Goal: Information Seeking & Learning: Learn about a topic

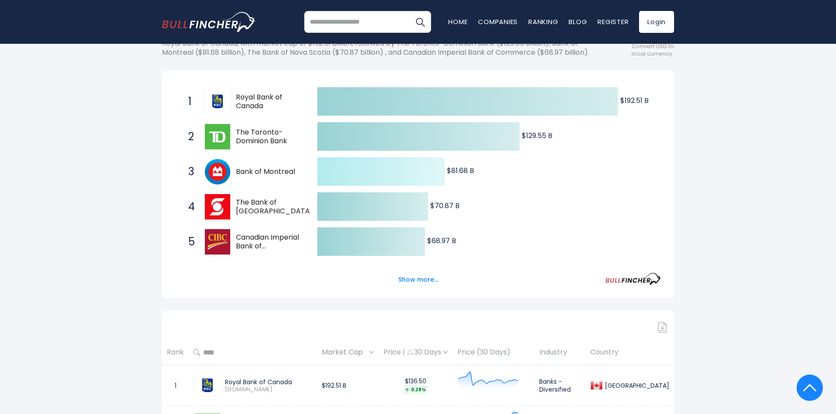
scroll to position [131, 0]
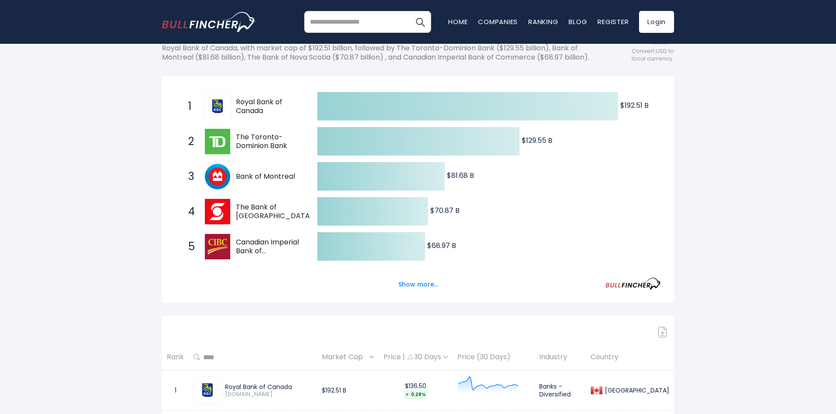
drag, startPoint x: 269, startPoint y: 125, endPoint x: 222, endPoint y: 117, distance: 47.5
click at [222, 117] on div "1 Royal Bank of Canada RY.TO" at bounding box center [243, 106] width 118 height 28
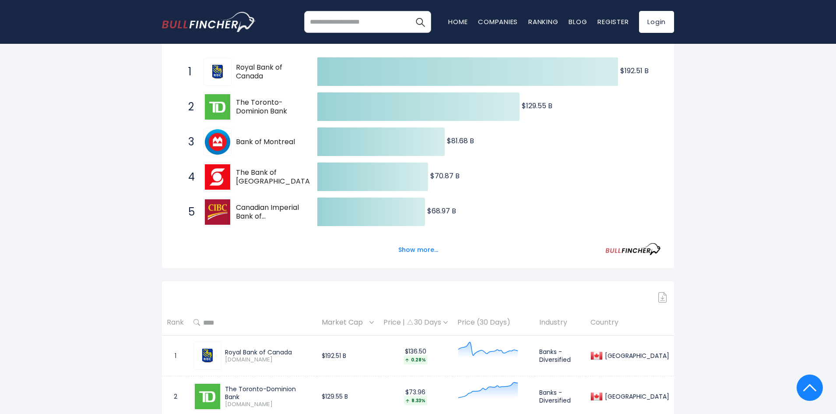
scroll to position [88, 0]
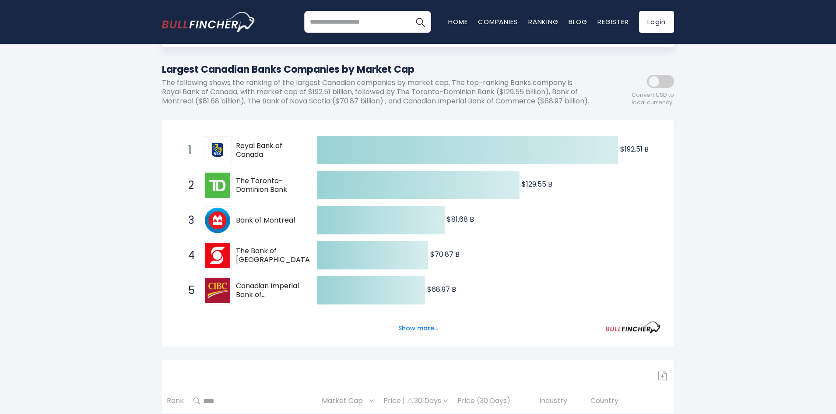
click at [475, 227] on icon "Created with Highcharts 12.1.2 $192.51 B ​ $192.51 B $129.55 B ​ $129.55 B $81.…" at bounding box center [418, 238] width 486 height 210
drag, startPoint x: 307, startPoint y: 219, endPoint x: 237, endPoint y: 232, distance: 71.3
click at [237, 232] on span "3 Bank of Montreal BMO.TO" at bounding box center [245, 220] width 131 height 32
click at [237, 225] on span "Bank of Montreal" at bounding box center [269, 220] width 66 height 9
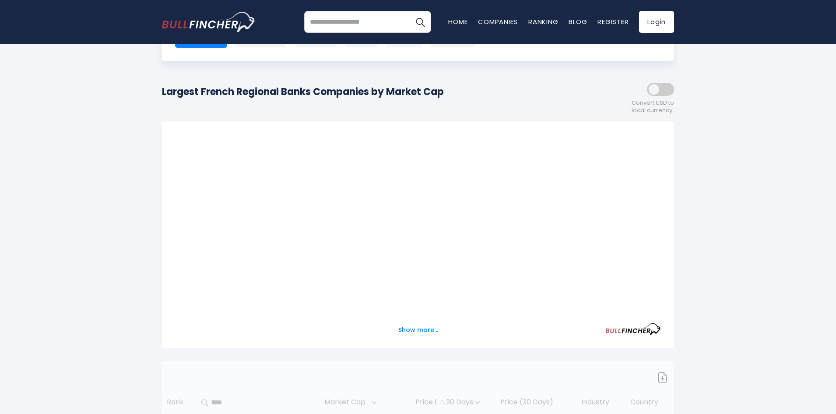
scroll to position [74, 0]
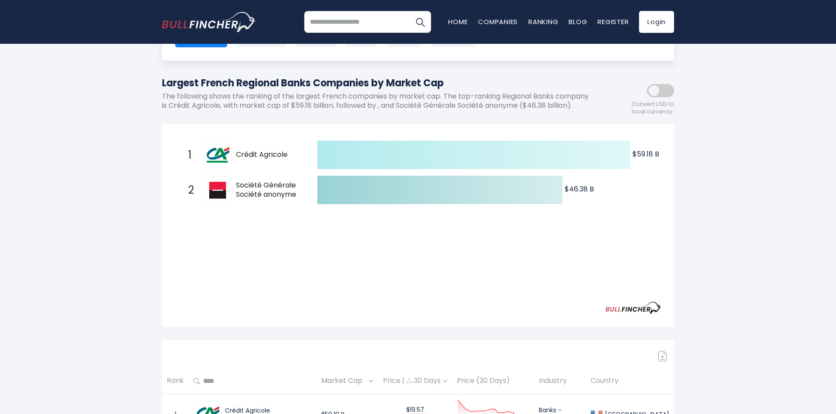
drag, startPoint x: 636, startPoint y: 163, endPoint x: 647, endPoint y: 161, distance: 10.7
click at [647, 159] on text "$59.18 B ​ $59.18 B" at bounding box center [646, 154] width 27 height 10
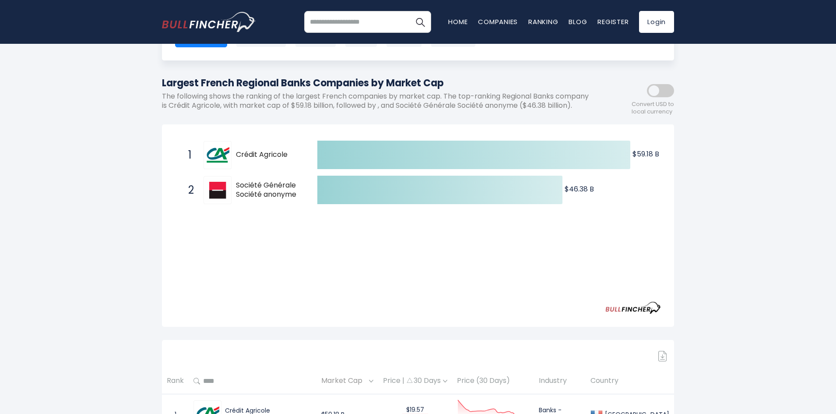
click at [668, 90] on span at bounding box center [660, 90] width 27 height 13
click at [658, 97] on span at bounding box center [660, 90] width 27 height 13
click at [641, 56] on div "France Entire World 30,373 North America United States 3,966 Canada 1,652" at bounding box center [418, 21] width 512 height 77
click at [242, 191] on span "Société Générale Société anonyme" at bounding box center [269, 190] width 66 height 18
click at [231, 190] on div "2 Société Générale Société anonyme GLE.PA" at bounding box center [243, 190] width 118 height 28
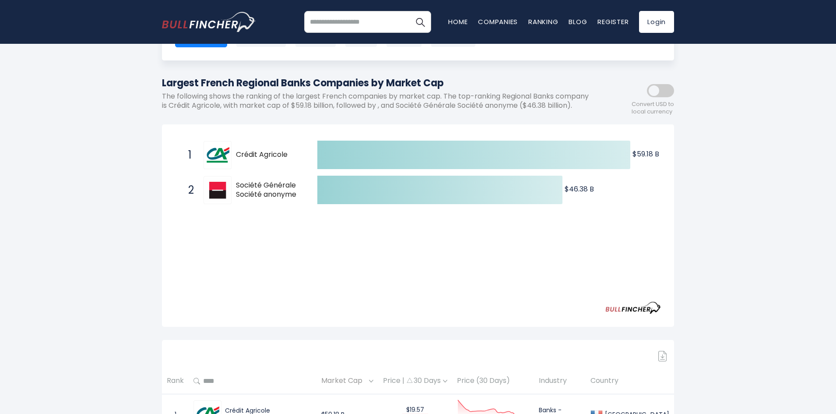
click at [231, 190] on div at bounding box center [218, 190] width 28 height 28
drag, startPoint x: 231, startPoint y: 190, endPoint x: 244, endPoint y: 196, distance: 14.7
click at [244, 196] on div "2 Société Générale Société anonyme GLE.PA" at bounding box center [243, 190] width 118 height 28
click at [243, 196] on span "Société Générale Société anonyme" at bounding box center [269, 190] width 66 height 18
click at [243, 197] on span "Société Générale Société anonyme" at bounding box center [269, 190] width 66 height 18
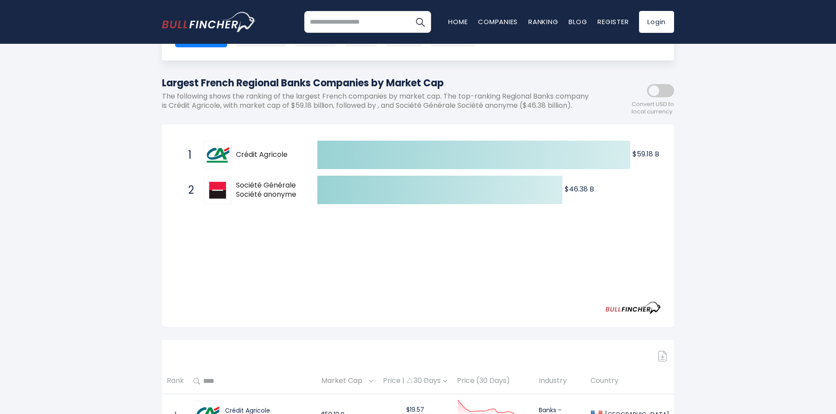
click at [242, 195] on span "Société Générale Société anonyme" at bounding box center [269, 190] width 66 height 18
drag, startPoint x: 241, startPoint y: 190, endPoint x: 259, endPoint y: 202, distance: 21.1
click at [258, 199] on span "Société Générale Société anonyme" at bounding box center [269, 190] width 66 height 18
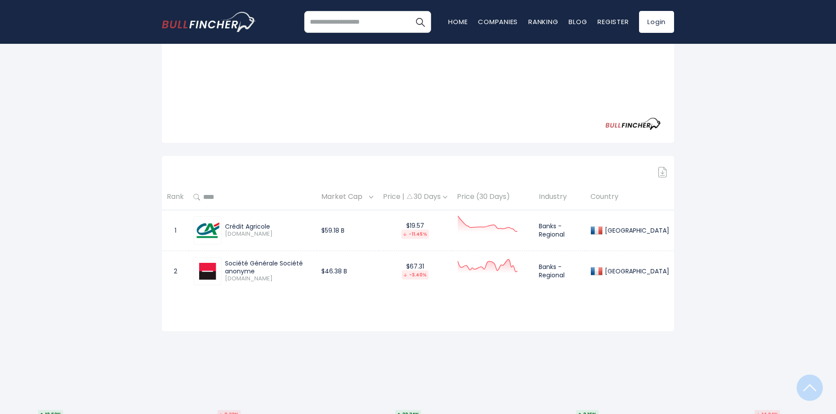
scroll to position [293, 0]
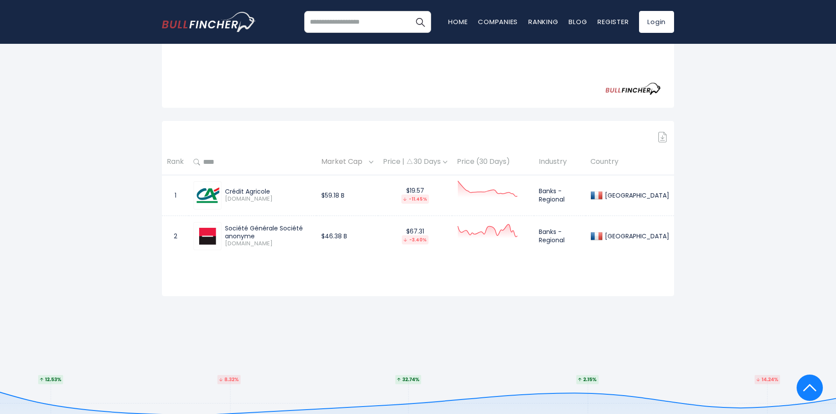
drag, startPoint x: 225, startPoint y: 240, endPoint x: 332, endPoint y: 243, distance: 107.3
click at [312, 243] on div "Société Générale Société anonyme GLE.PA" at bounding box center [267, 235] width 90 height 23
copy div "Société Générale Société anonyme"
drag, startPoint x: 227, startPoint y: 201, endPoint x: 280, endPoint y: 204, distance: 53.0
click at [280, 195] on div "Crédit Agricole" at bounding box center [268, 191] width 87 height 8
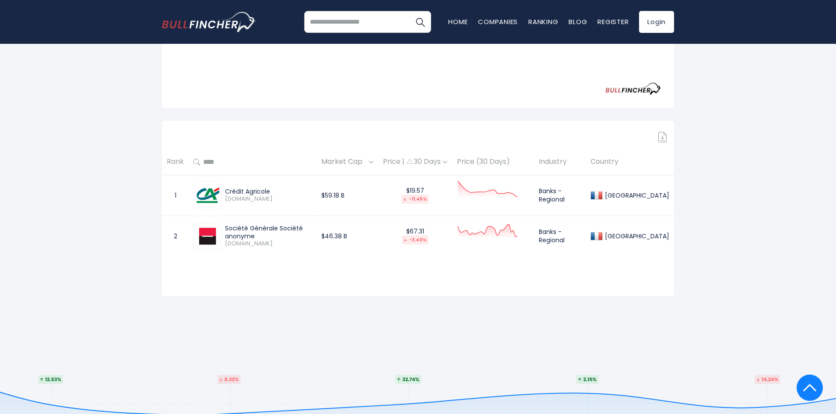
copy div "Crédit Agricole"
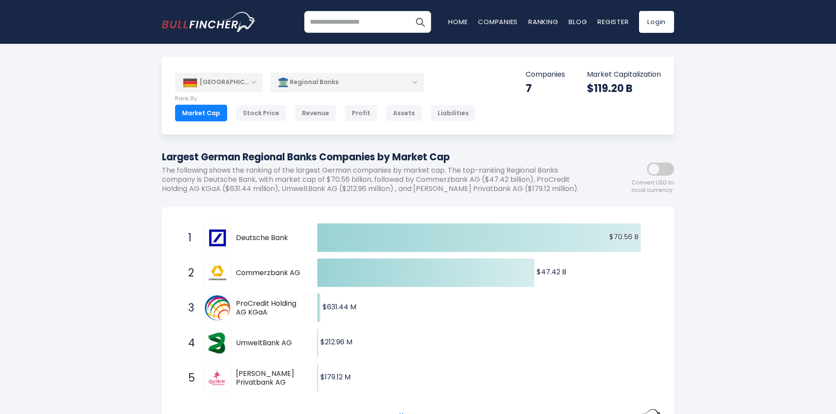
drag, startPoint x: 288, startPoint y: 237, endPoint x: 257, endPoint y: 241, distance: 31.4
click at [257, 241] on span "Deutsche Bank" at bounding box center [269, 237] width 66 height 9
drag, startPoint x: 325, startPoint y: 308, endPoint x: 334, endPoint y: 308, distance: 8.3
click at [334, 308] on text "$631.44 M ​ $631.44 M" at bounding box center [340, 307] width 34 height 10
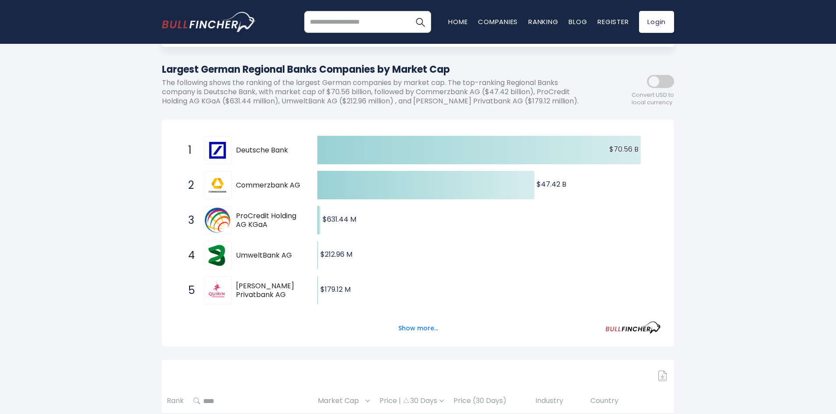
drag, startPoint x: 268, startPoint y: 224, endPoint x: 212, endPoint y: 217, distance: 56.9
click at [212, 217] on div "3 ProCredit Holding AG KGaA PCZ.DE" at bounding box center [243, 220] width 118 height 28
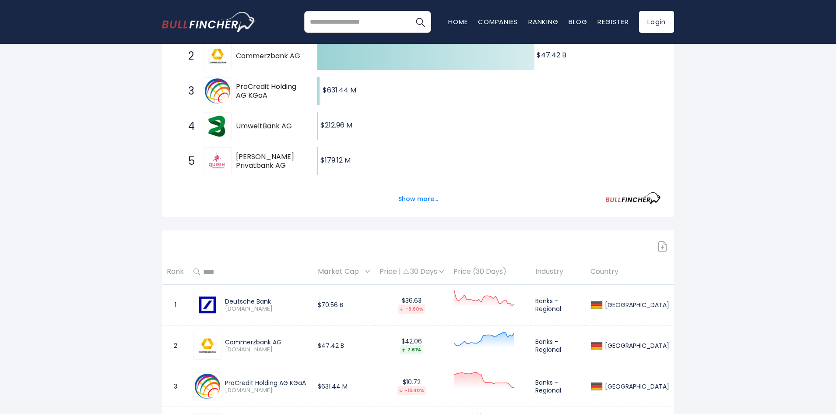
scroll to position [306, 0]
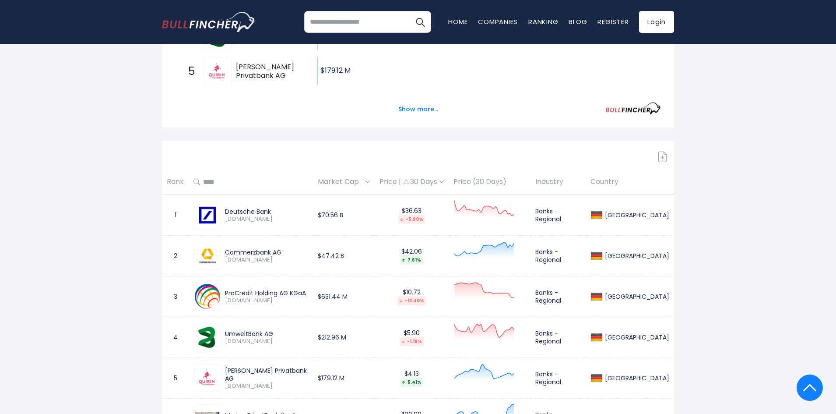
drag, startPoint x: 228, startPoint y: 296, endPoint x: 285, endPoint y: 293, distance: 57.5
click at [285, 293] on div "ProCredit Holding AG KGaA PCZ.DE" at bounding box center [265, 296] width 87 height 15
click at [225, 290] on div "ProCredit Holding AG KGaA PCZ.DE" at bounding box center [265, 296] width 87 height 15
drag, startPoint x: 226, startPoint y: 292, endPoint x: 311, endPoint y: 292, distance: 85.4
click at [308, 292] on div "ProCredit Holding AG KGaA PCZ.DE" at bounding box center [265, 296] width 87 height 15
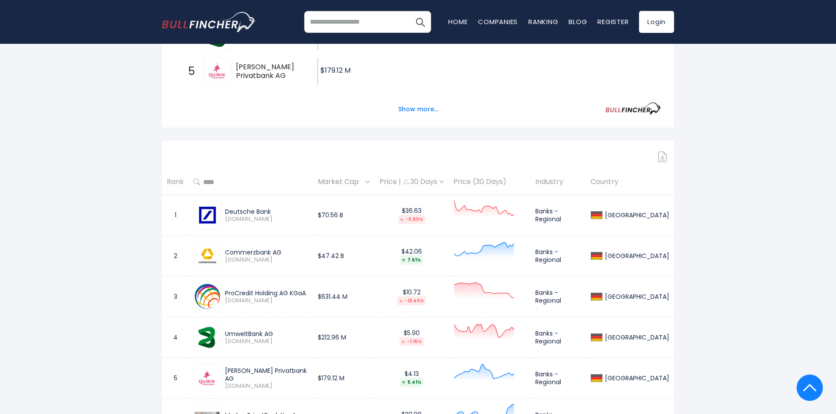
copy div "ProCredit Holding AG KGaA"
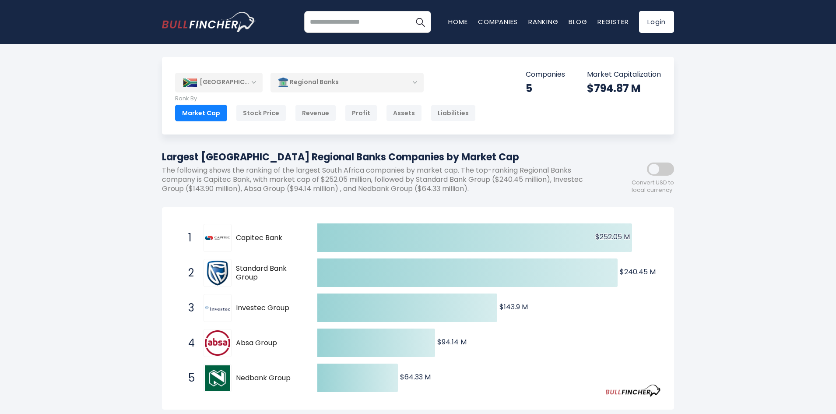
click at [417, 80] on div "Regional Banks" at bounding box center [347, 82] width 153 height 20
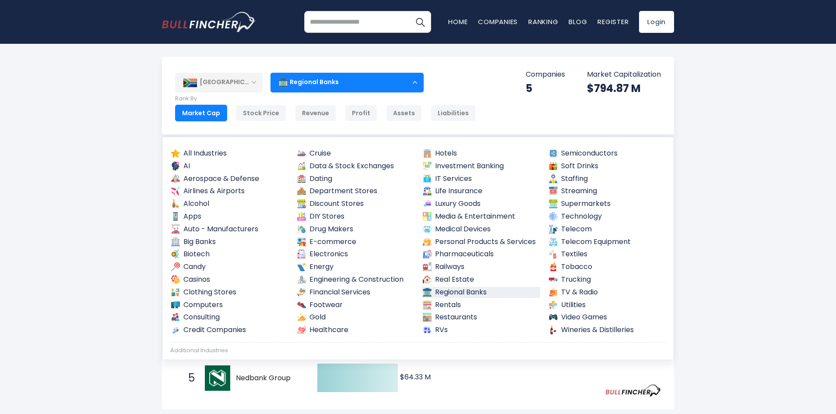
click at [129, 181] on div "[GEOGRAPHIC_DATA] Entire World 30,373 [GEOGRAPHIC_DATA]" at bounding box center [418, 392] width 836 height 670
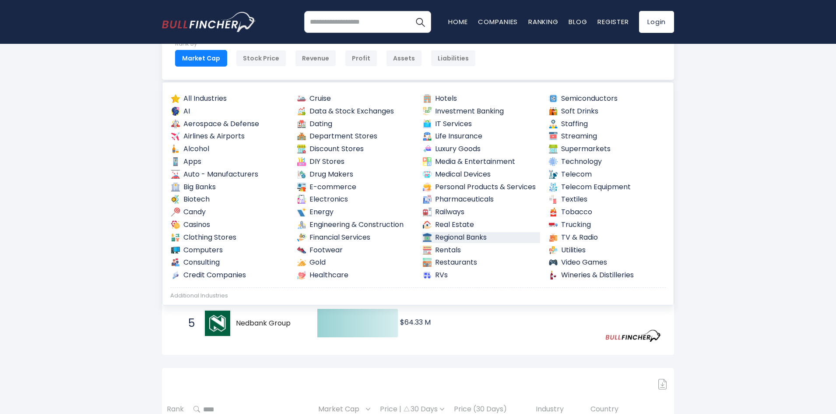
scroll to position [219, 0]
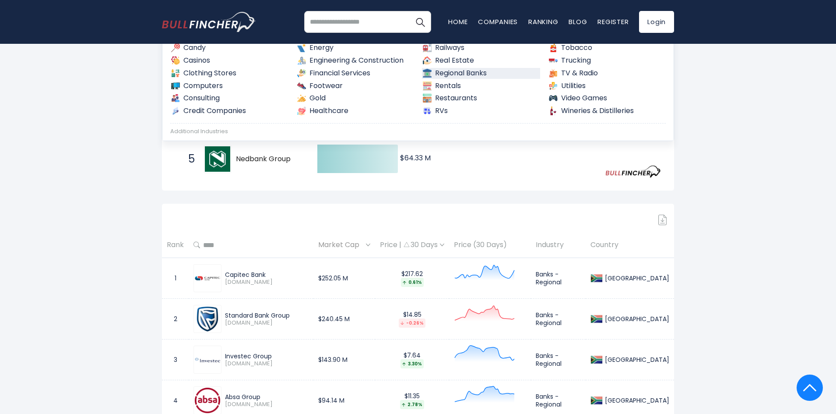
click at [719, 215] on div "[GEOGRAPHIC_DATA] Entire World 30,373 [GEOGRAPHIC_DATA]" at bounding box center [418, 173] width 836 height 670
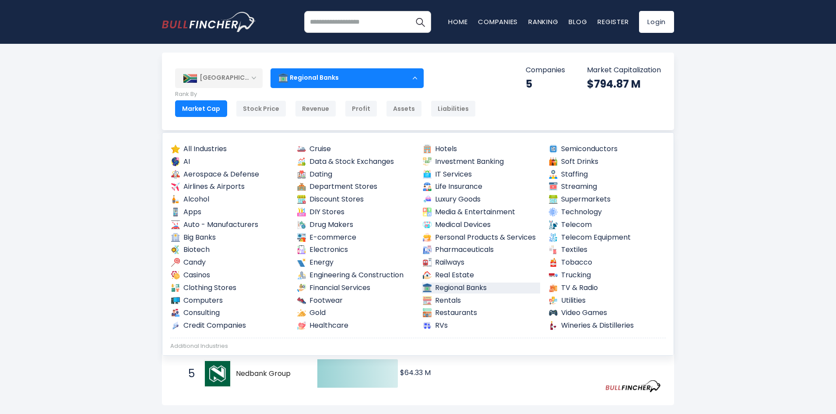
scroll to position [0, 0]
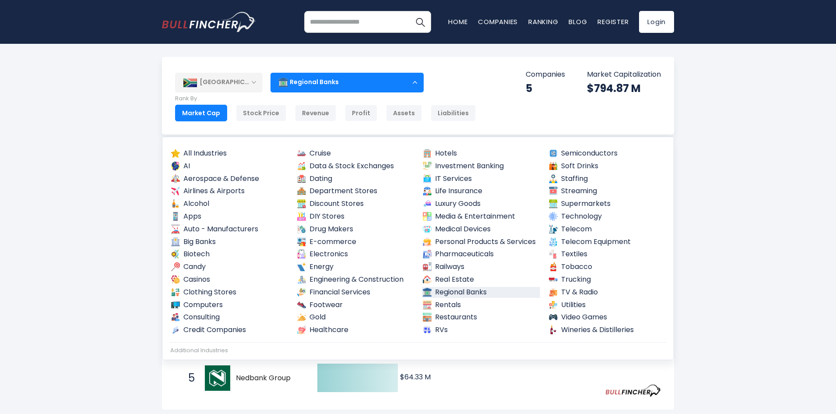
click at [739, 142] on div "[GEOGRAPHIC_DATA] Entire World 30,373 [GEOGRAPHIC_DATA]" at bounding box center [418, 392] width 836 height 670
click at [320, 88] on div "Regional Banks" at bounding box center [347, 82] width 153 height 20
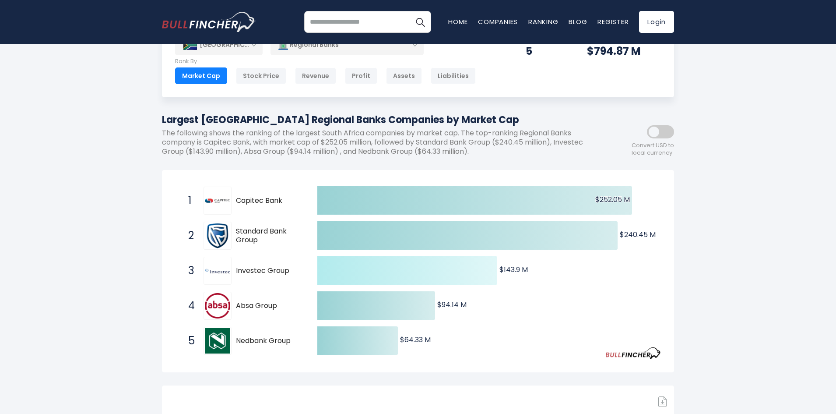
scroll to position [88, 0]
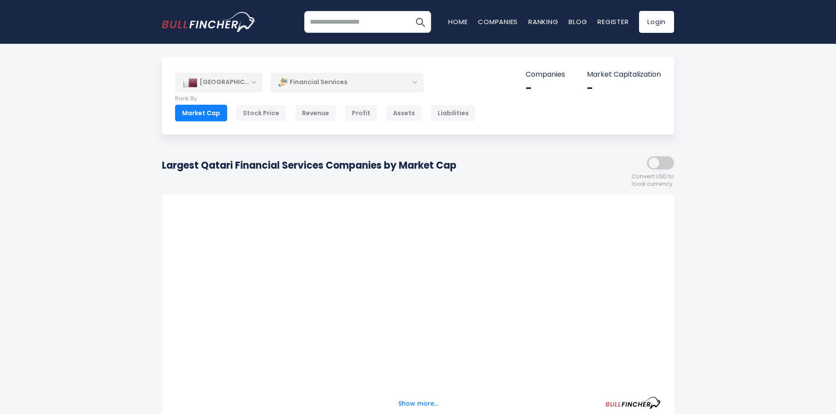
click at [367, 71] on div "Qatar Entire World North America" at bounding box center [418, 95] width 512 height 77
click at [367, 74] on div "Financial Services" at bounding box center [347, 82] width 153 height 20
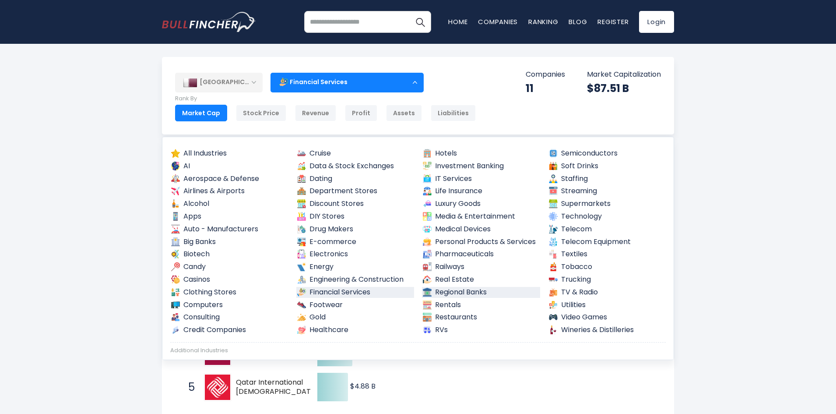
click at [475, 291] on link "Regional Banks" at bounding box center [481, 292] width 118 height 11
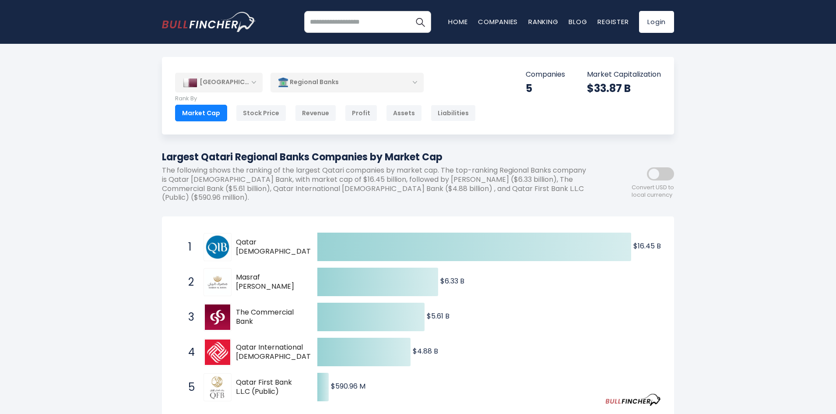
click at [229, 317] on img at bounding box center [217, 316] width 25 height 25
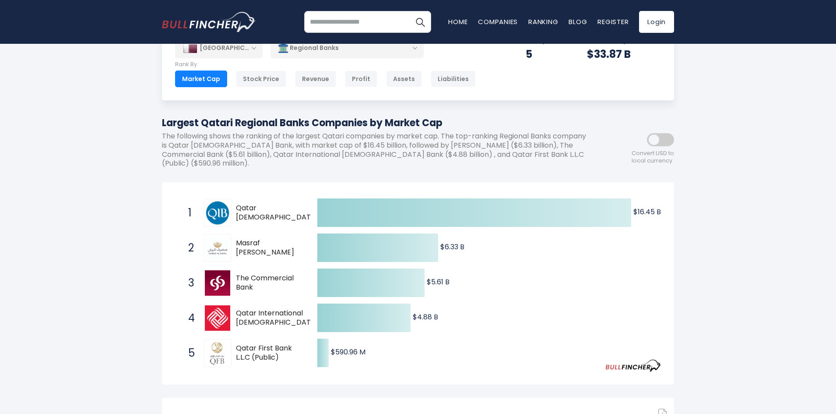
scroll to position [44, 0]
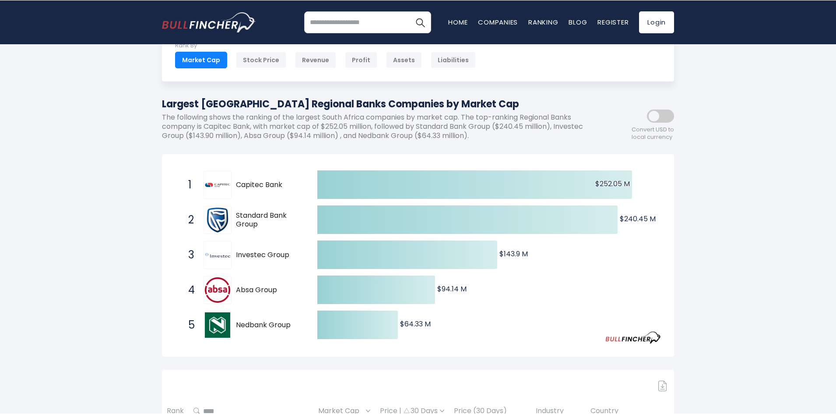
scroll to position [88, 0]
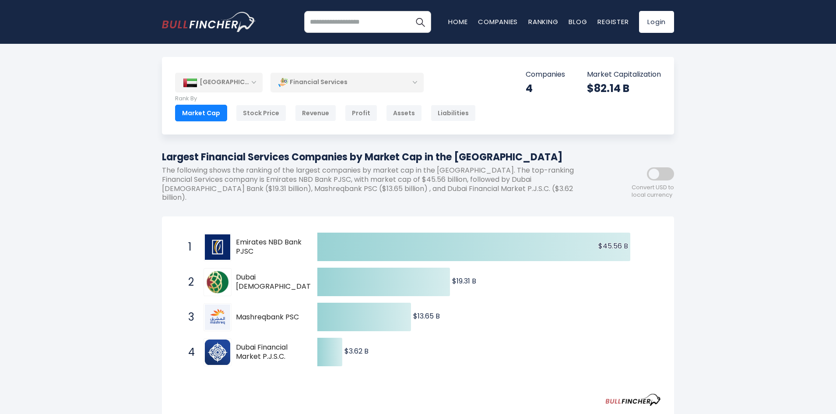
click at [157, 286] on div "[GEOGRAPHIC_DATA] Entire World 30,373 [GEOGRAPHIC_DATA] 3,966" at bounding box center [417, 355] width 525 height 596
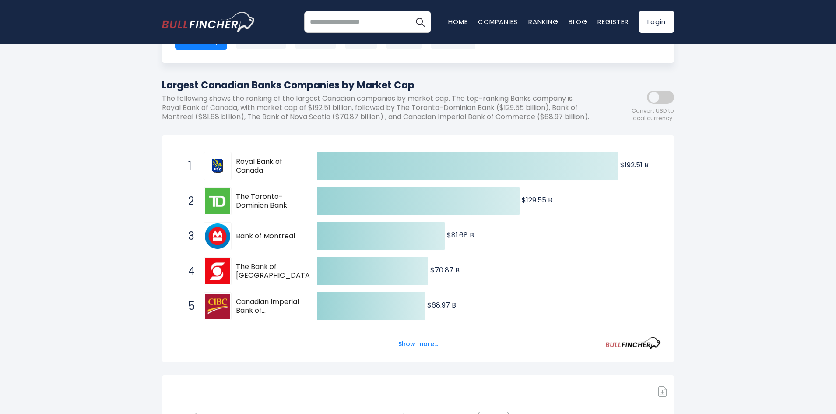
scroll to position [88, 0]
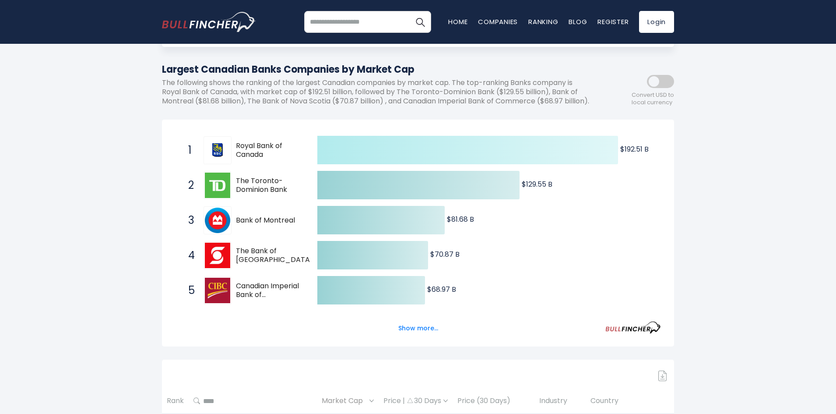
drag, startPoint x: 626, startPoint y: 157, endPoint x: 635, endPoint y: 159, distance: 9.9
click at [635, 154] on text "$192.51 B ​ $192.51 B" at bounding box center [634, 149] width 28 height 10
